Goal: Register for event/course

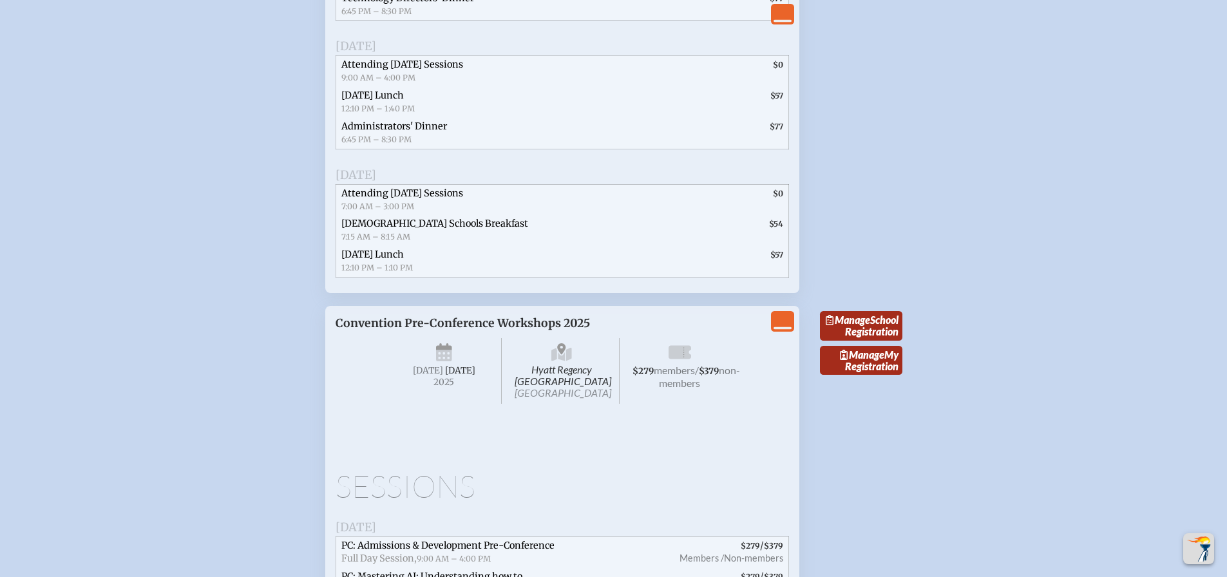
scroll to position [2835, 0]
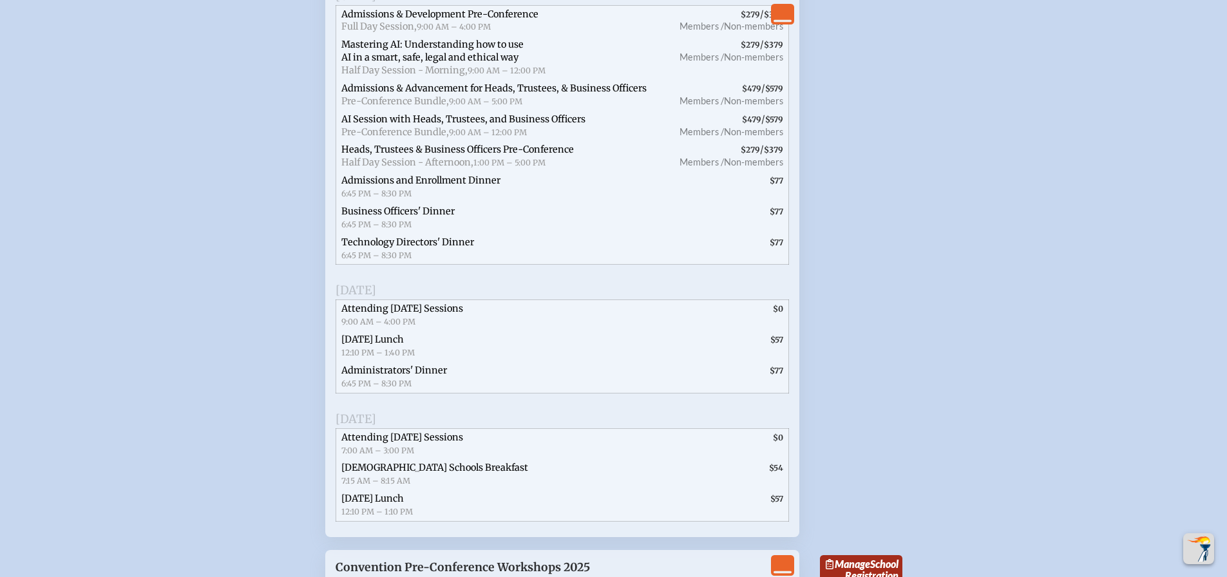
click at [414, 94] on span "Admissions & Advancement for Heads, Trustees, & Business Officers" at bounding box center [493, 88] width 305 height 12
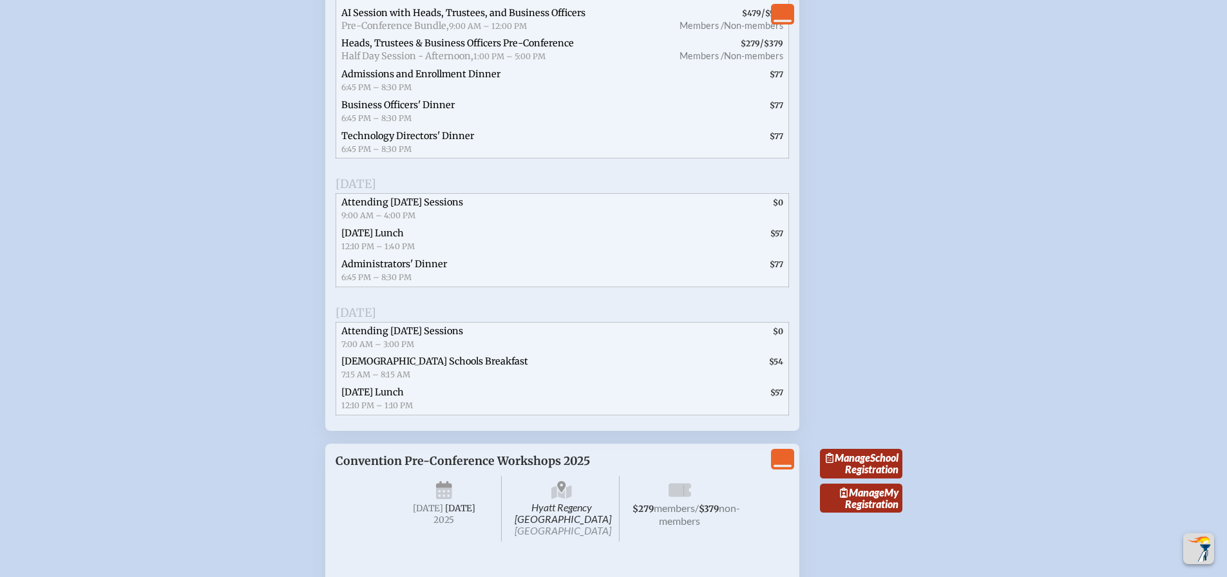
scroll to position [2964, 0]
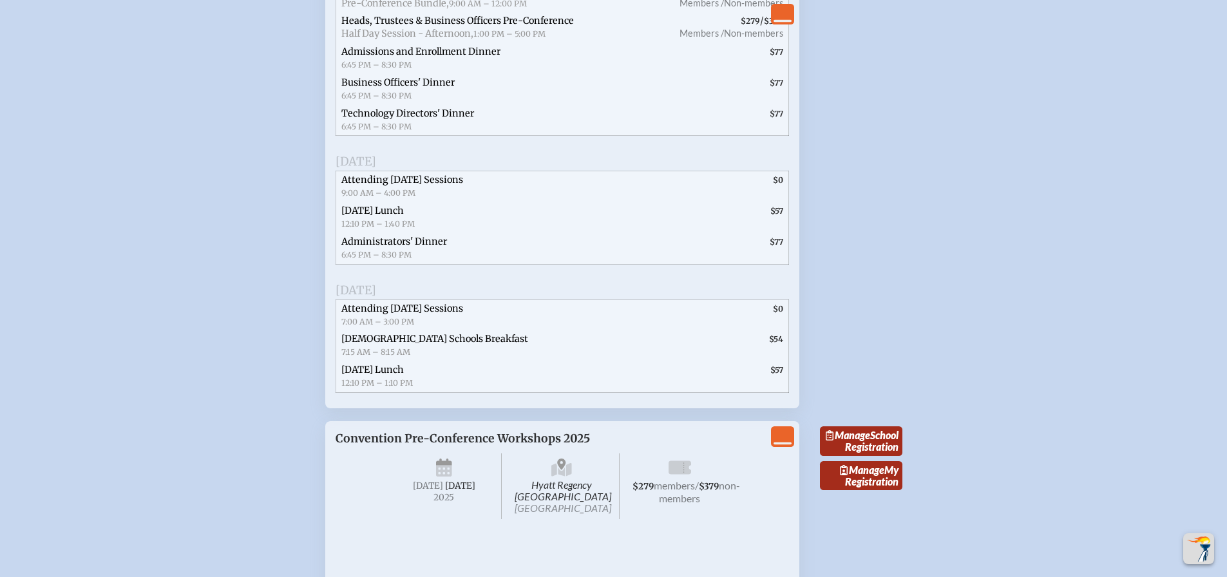
click at [355, 247] on span "Administrators' Dinner" at bounding box center [394, 242] width 106 height 12
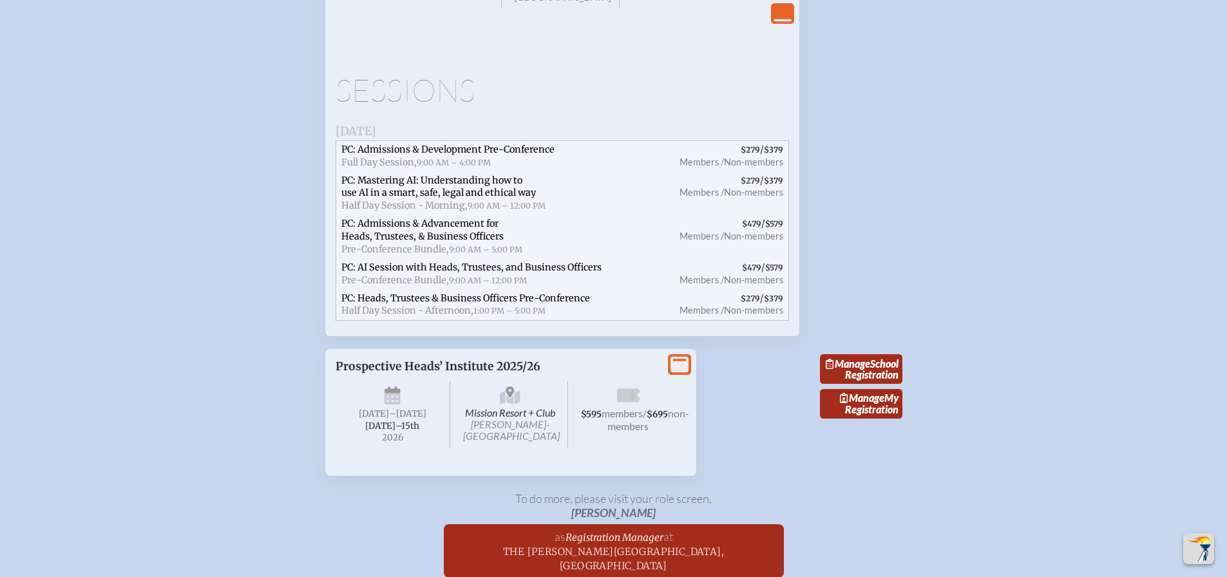
scroll to position [3479, 0]
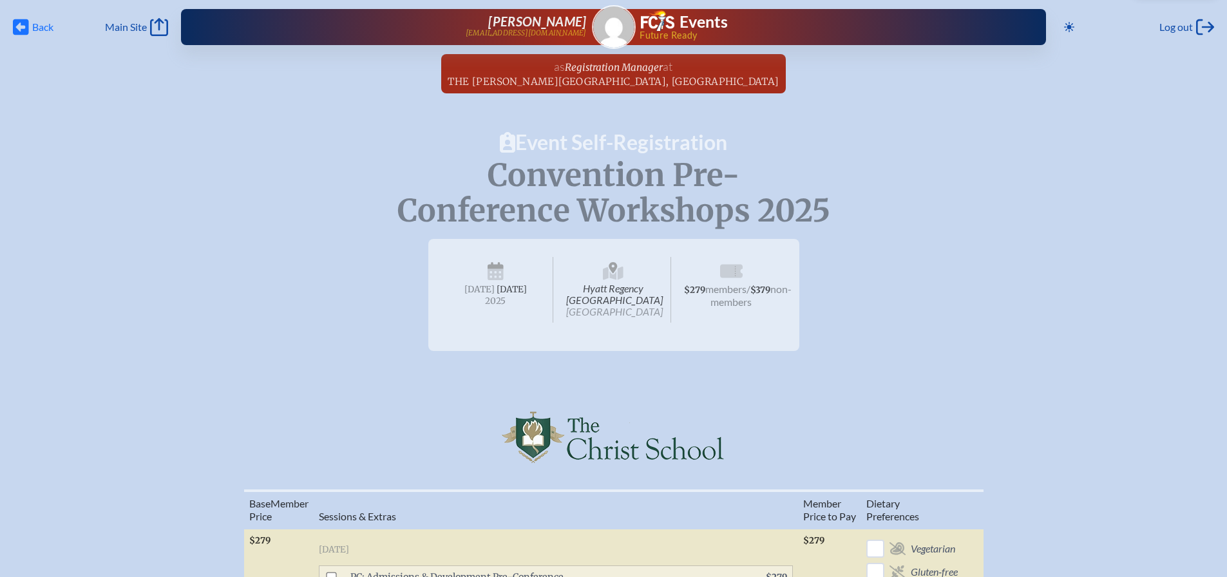
click at [23, 24] on icon at bounding box center [21, 27] width 16 height 16
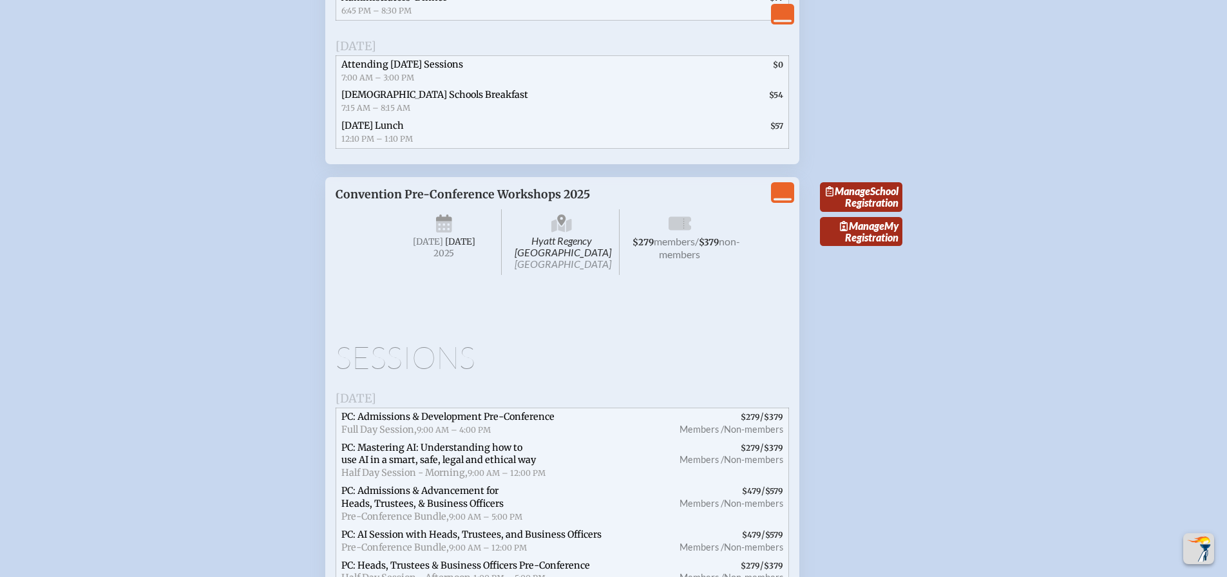
scroll to position [3157, 0]
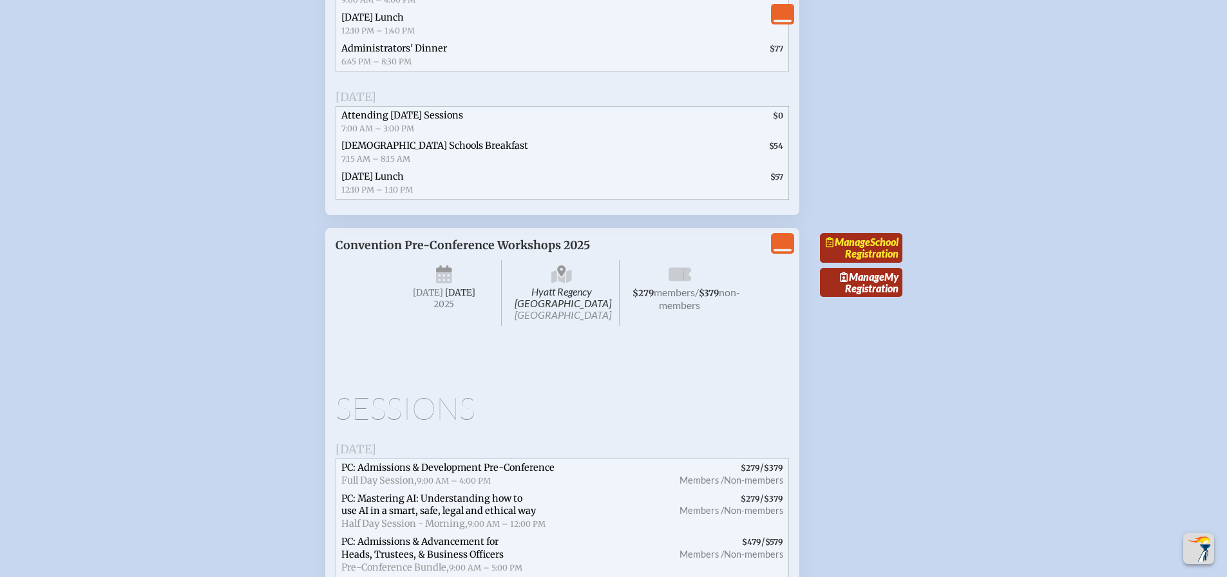
click at [856, 263] on link "Manage School Registration" at bounding box center [861, 248] width 82 height 30
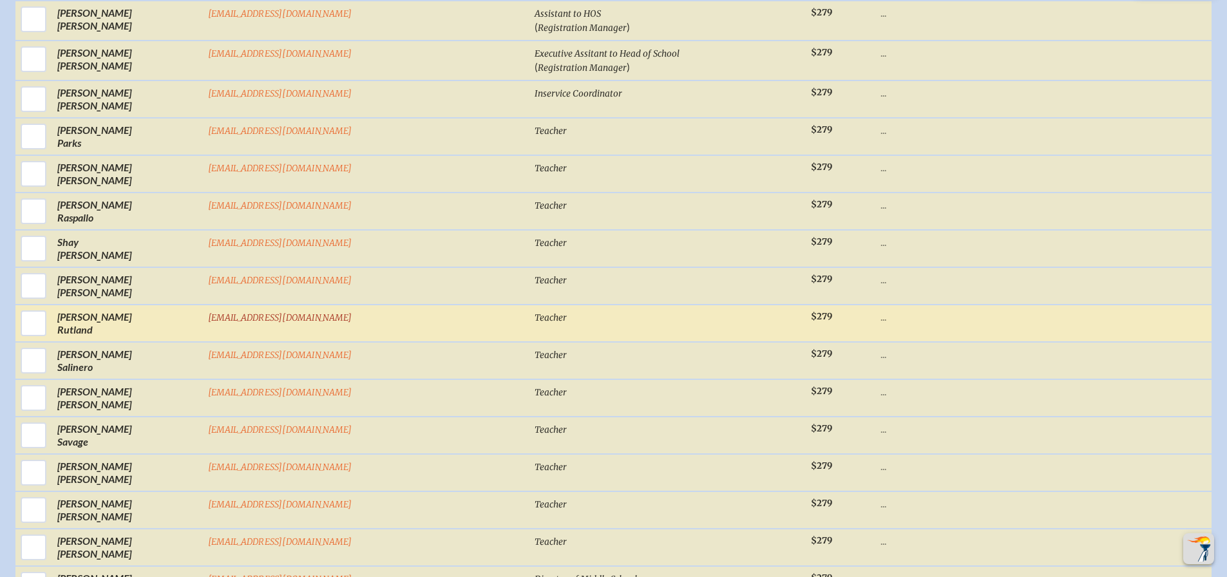
scroll to position [1997, 0]
